Goal: Information Seeking & Learning: Learn about a topic

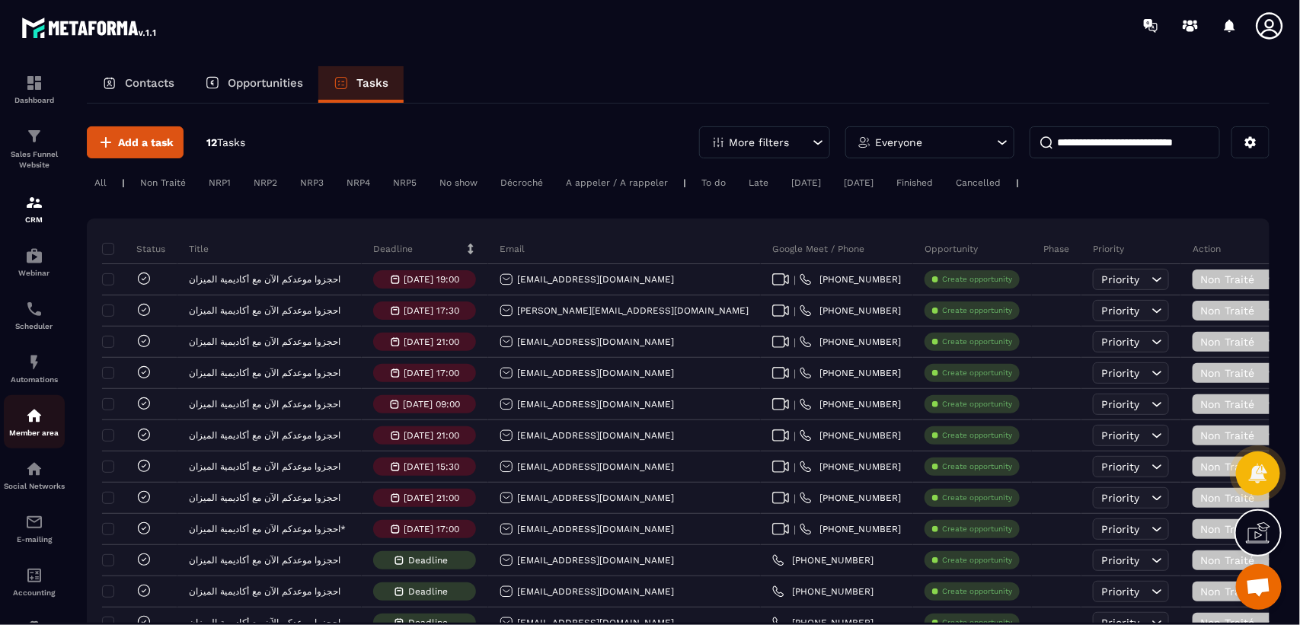
click at [37, 424] on img at bounding box center [34, 416] width 18 height 18
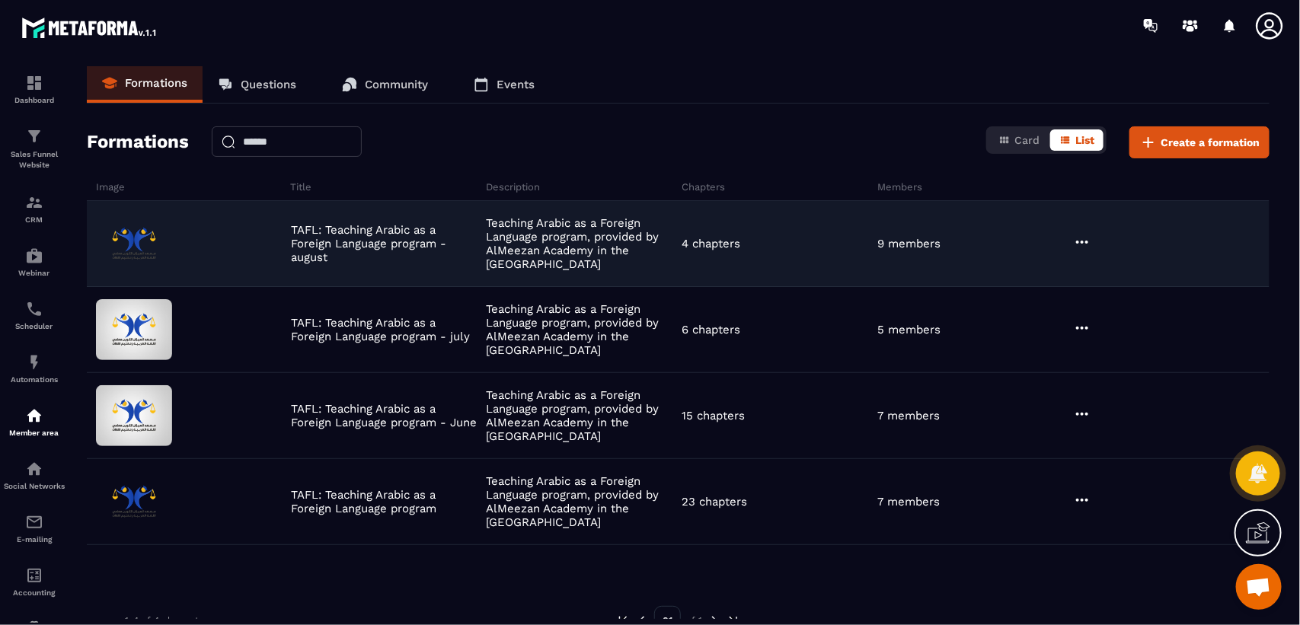
click at [154, 248] on img at bounding box center [134, 243] width 76 height 61
click at [130, 252] on img at bounding box center [134, 243] width 76 height 61
click at [1084, 244] on icon at bounding box center [1082, 242] width 18 height 18
click at [887, 251] on p "9 members" at bounding box center [908, 244] width 63 height 14
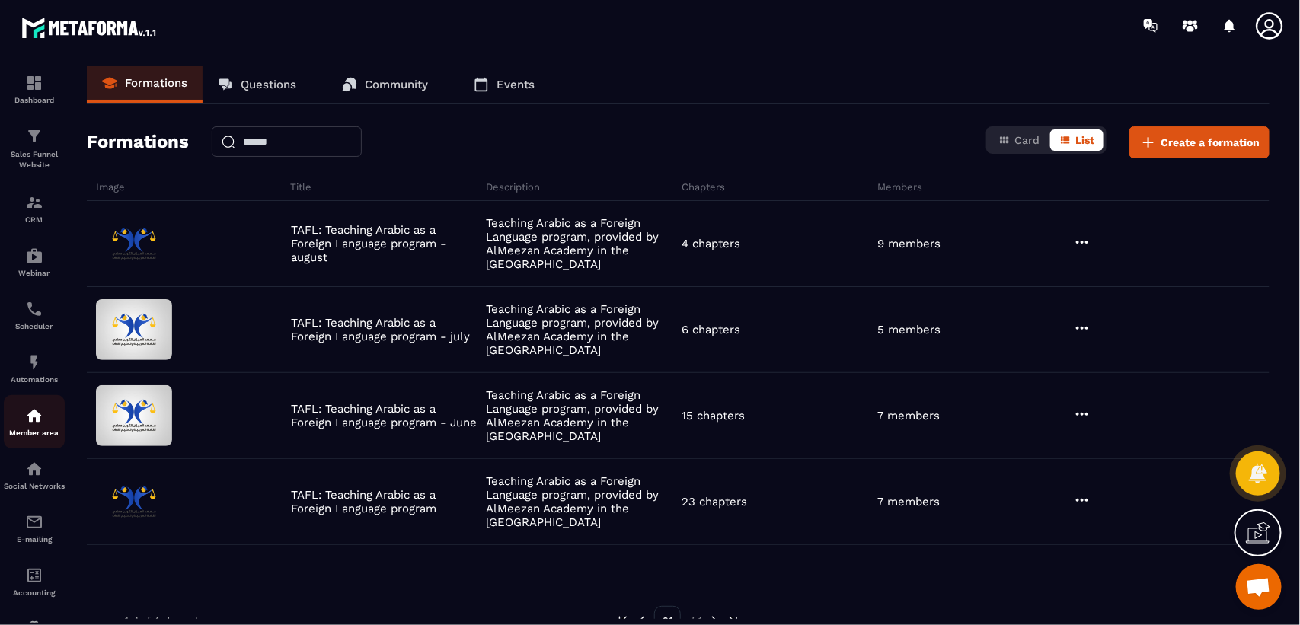
click at [31, 420] on img at bounding box center [34, 416] width 18 height 18
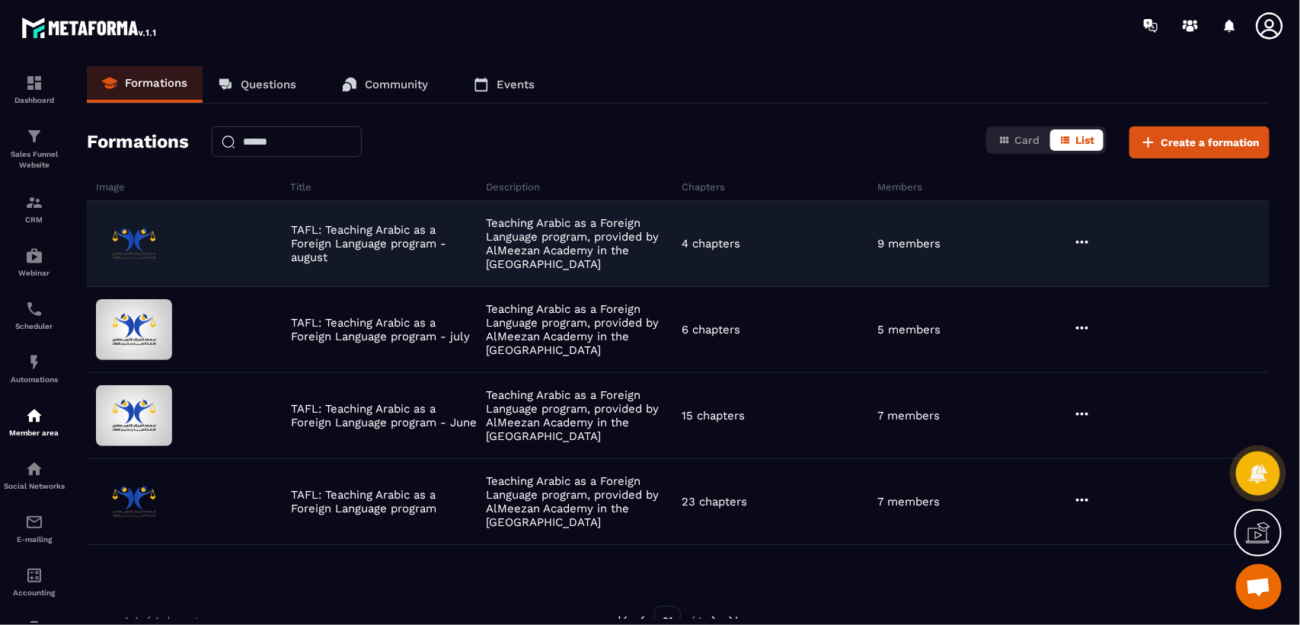
click at [136, 241] on img at bounding box center [134, 243] width 76 height 61
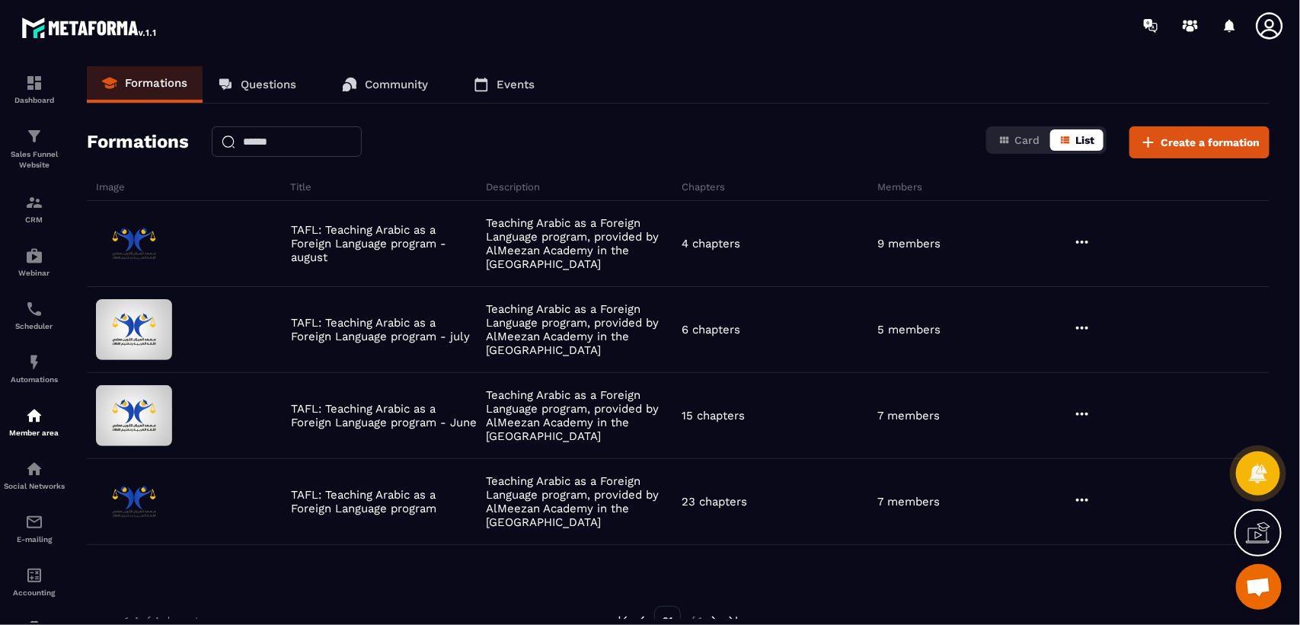
click at [1087, 137] on span "List" at bounding box center [1084, 140] width 19 height 12
click at [1083, 139] on span "List" at bounding box center [1084, 140] width 19 height 12
click at [1023, 139] on span "Card" at bounding box center [1026, 140] width 25 height 12
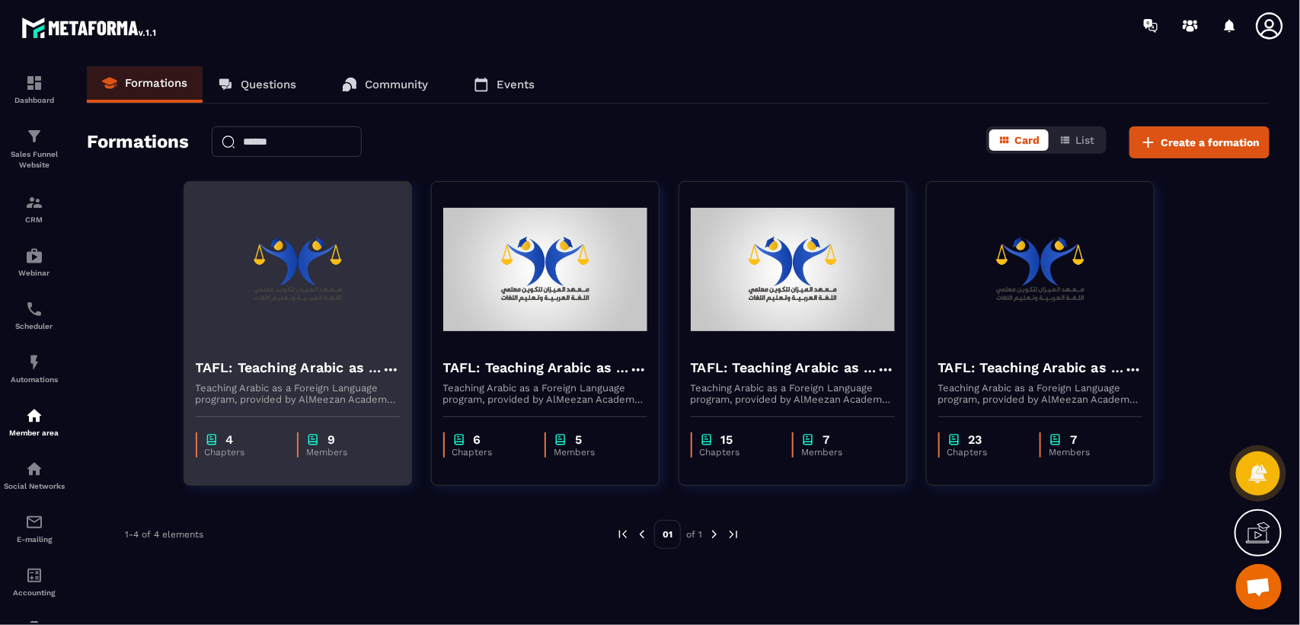
click at [291, 368] on h4 "TAFL: Teaching Arabic as a Foreign Language program - august" at bounding box center [289, 367] width 186 height 21
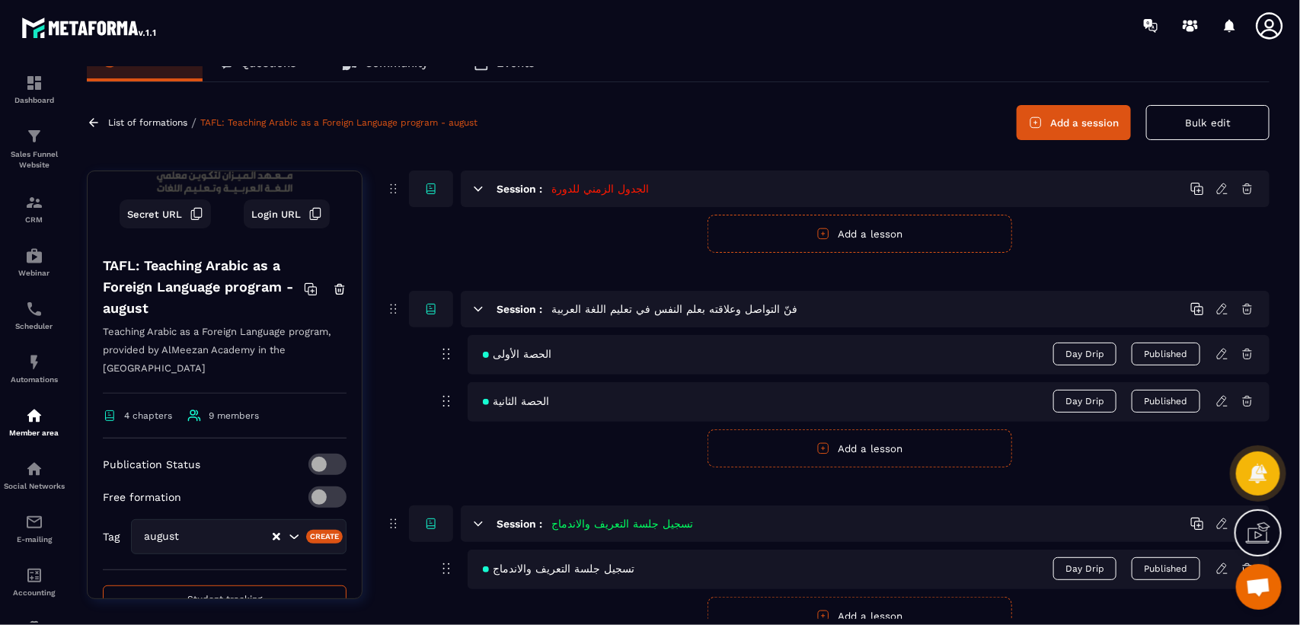
scroll to position [273, 0]
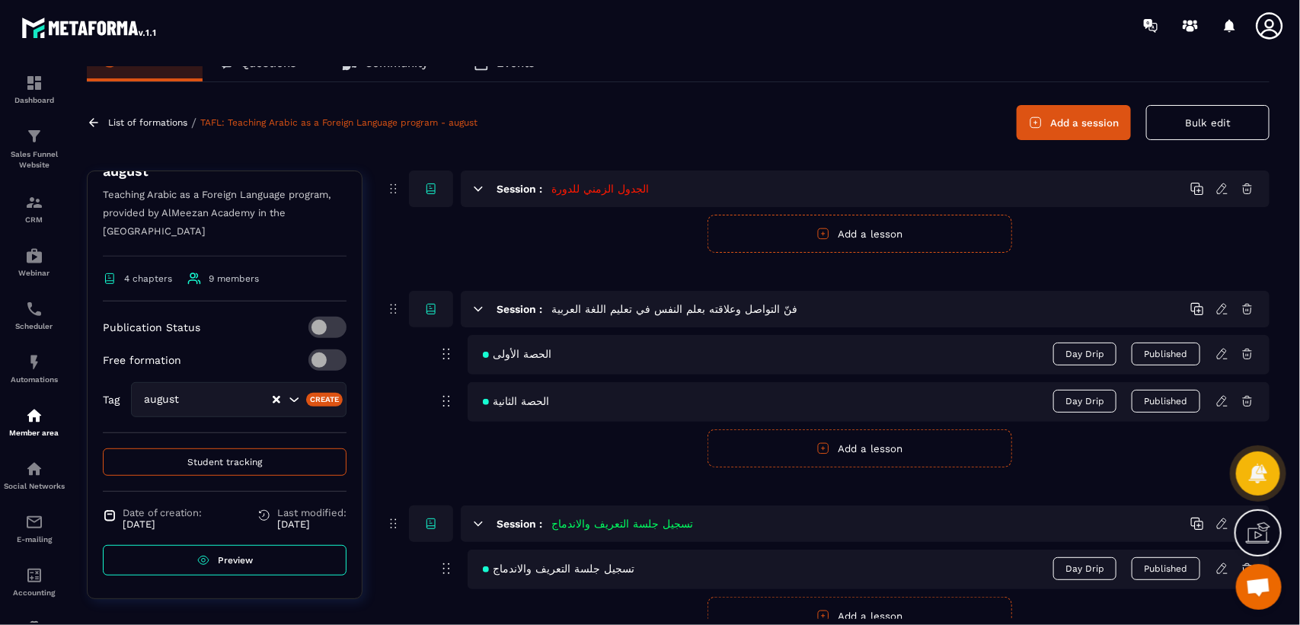
click at [245, 556] on link "Preview" at bounding box center [225, 560] width 244 height 30
